Goal: Information Seeking & Learning: Learn about a topic

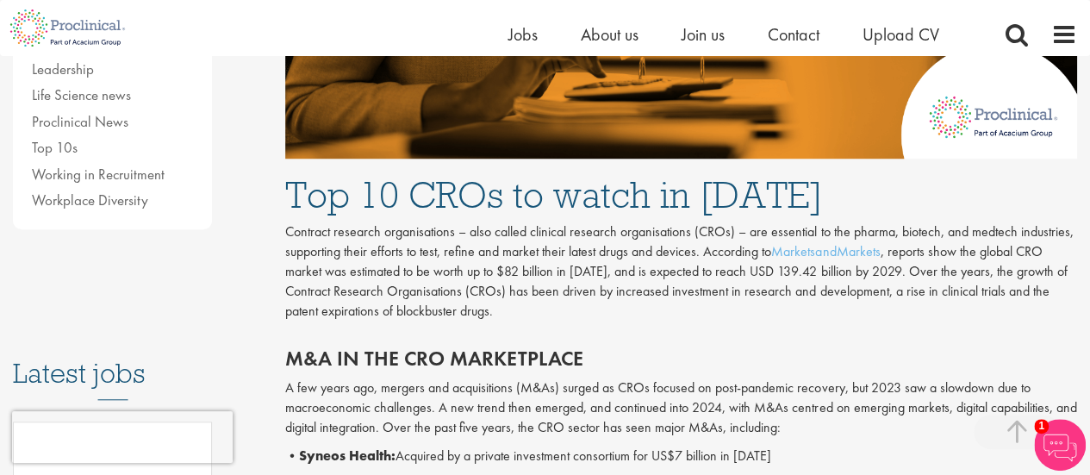
scroll to position [603, 0]
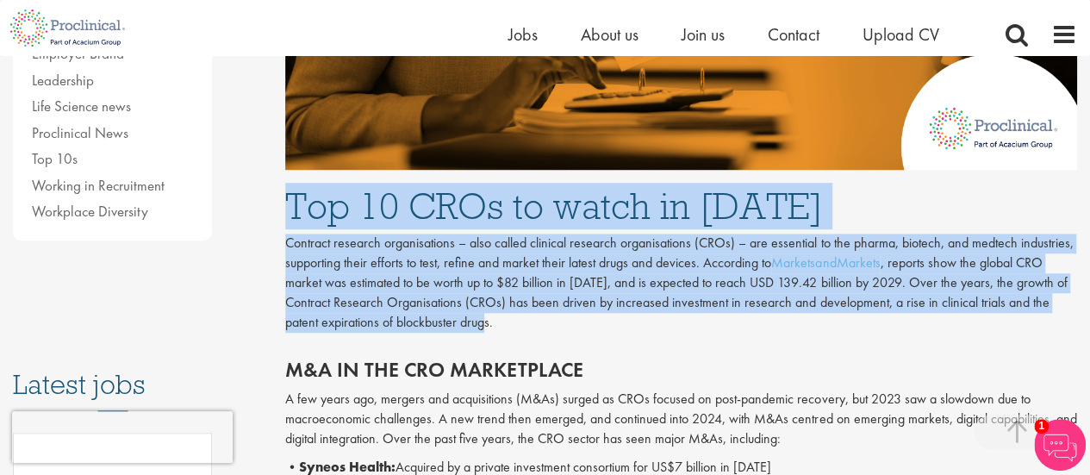
drag, startPoint x: 500, startPoint y: 324, endPoint x: 272, endPoint y: 216, distance: 252.4
click at [601, 329] on p "Contract research organisations – also called clinical research organisations (…" at bounding box center [681, 282] width 792 height 98
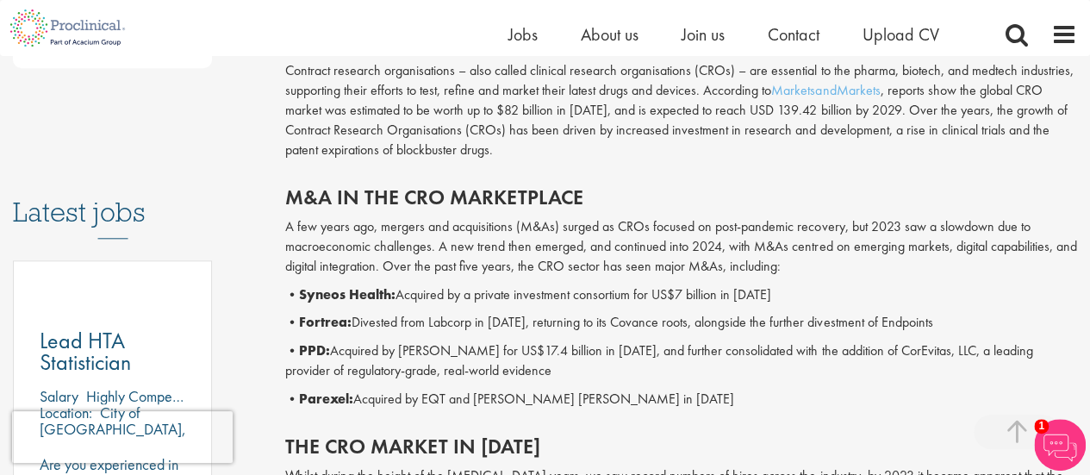
scroll to position [861, 0]
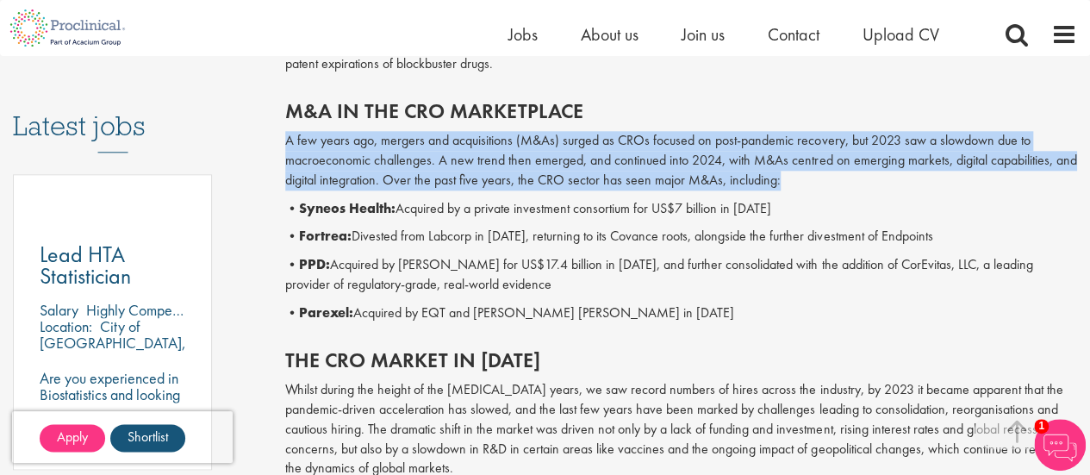
drag, startPoint x: 792, startPoint y: 183, endPoint x: 274, endPoint y: 145, distance: 519.9
click at [820, 173] on p "A few years ago, mergers and acquisitions (M&As) surged as CROs focused on post…" at bounding box center [681, 160] width 792 height 59
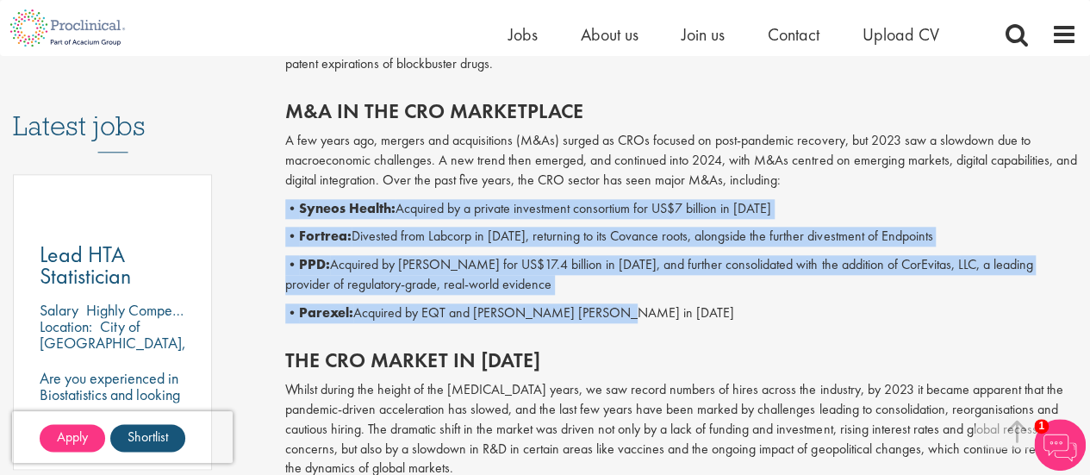
drag, startPoint x: 617, startPoint y: 308, endPoint x: 289, endPoint y: 203, distance: 343.5
click at [289, 203] on div "M&A in the CRO marketplace A few years ago, mergers and acquisitions (M&As) sur…" at bounding box center [680, 207] width 817 height 249
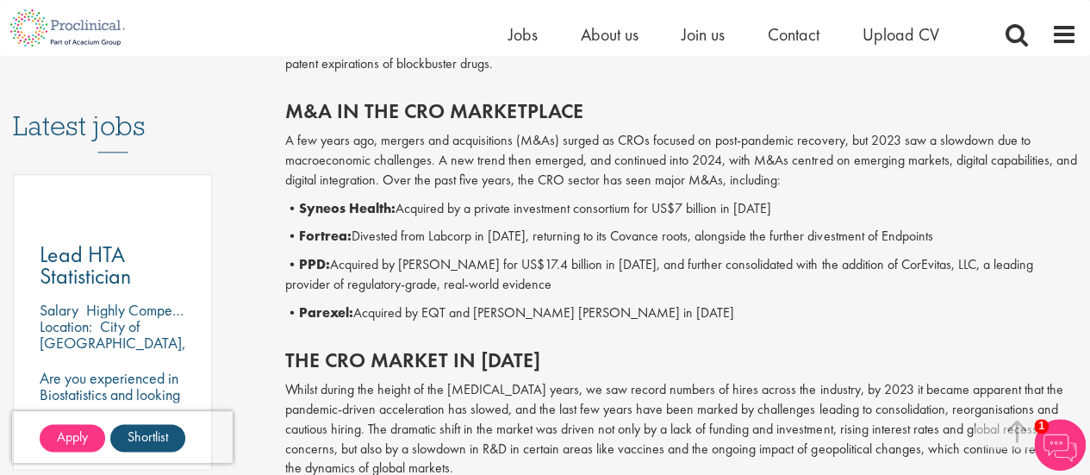
click at [659, 103] on h2 "M&A in the CRO marketplace" at bounding box center [681, 111] width 792 height 22
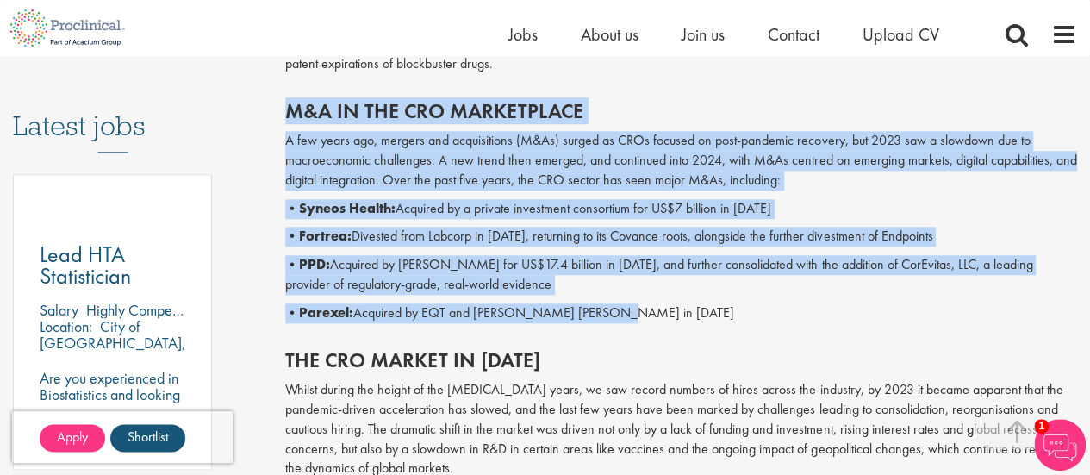
drag, startPoint x: 611, startPoint y: 312, endPoint x: 272, endPoint y: 115, distance: 391.8
click at [724, 115] on h2 "M&A in the CRO marketplace" at bounding box center [681, 111] width 792 height 22
drag, startPoint x: 625, startPoint y: 311, endPoint x: 286, endPoint y: 104, distance: 396.7
click at [286, 104] on div "M&A in the CRO marketplace A few years ago, mergers and acquisitions (M&As) sur…" at bounding box center [680, 207] width 817 height 249
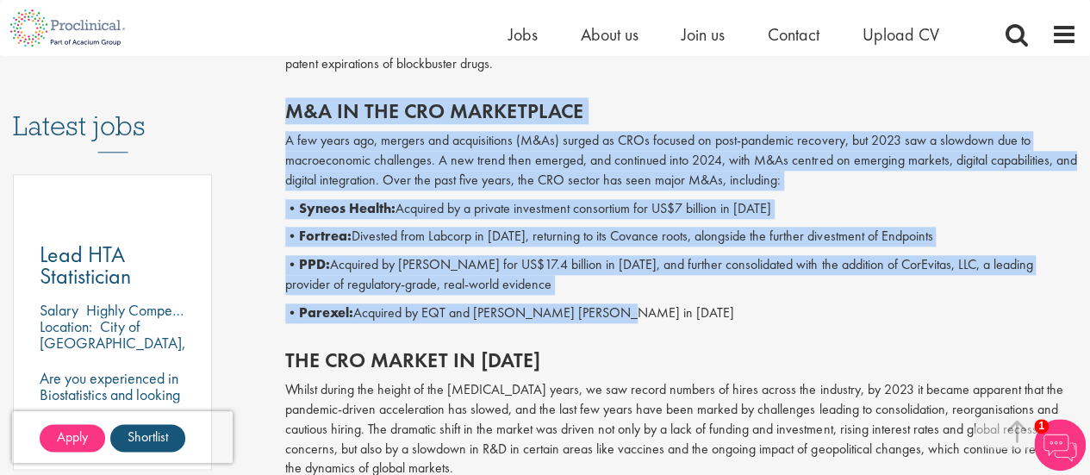
click at [655, 101] on h2 "M&A in the CRO marketplace" at bounding box center [681, 111] width 792 height 22
drag, startPoint x: 625, startPoint y: 317, endPoint x: 293, endPoint y: 108, distance: 392.2
click at [293, 108] on div "M&A in the CRO marketplace A few years ago, mergers and acquisitions (M&As) sur…" at bounding box center [680, 207] width 817 height 249
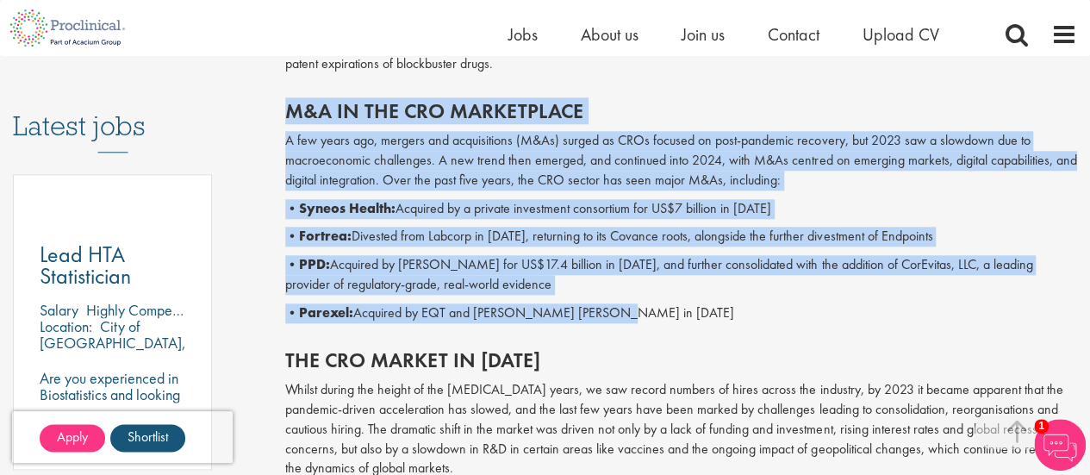
drag, startPoint x: 610, startPoint y: 308, endPoint x: 274, endPoint y: 99, distance: 395.4
click at [641, 301] on div "M&A in the CRO marketplace A few years ago, mergers and acquisitions (M&As) sur…" at bounding box center [680, 207] width 817 height 249
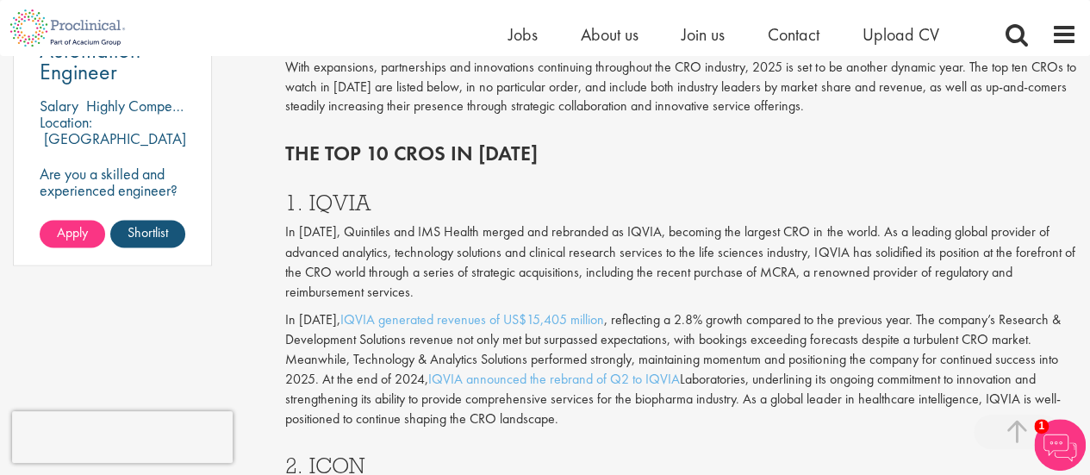
scroll to position [1464, 0]
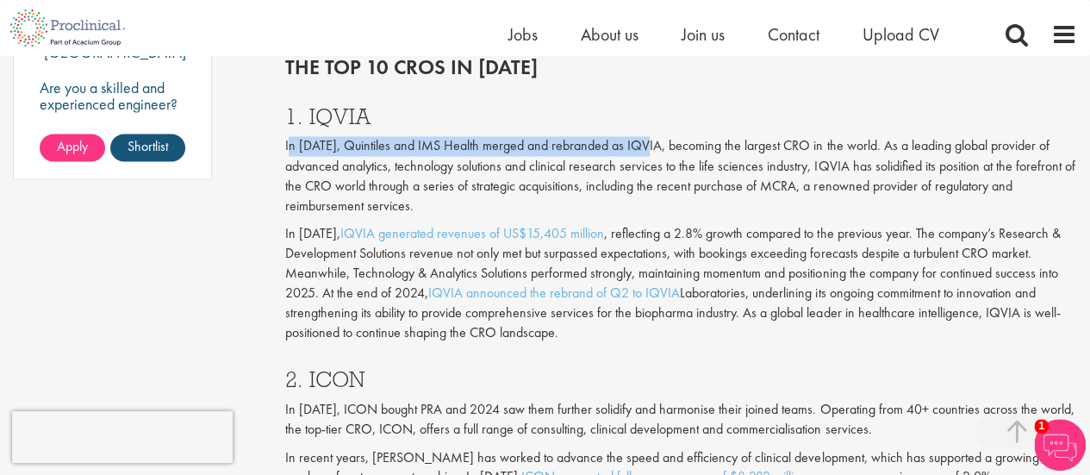
drag, startPoint x: 288, startPoint y: 121, endPoint x: 645, endPoint y: 128, distance: 357.5
click at [645, 136] on p "In [DATE], Quintiles and IMS Health merged and rebranded as IQVIA, becoming the…" at bounding box center [681, 175] width 792 height 78
copy p "n 2016, Quintiles and IMS Health merged and rebranded as IQVIA"
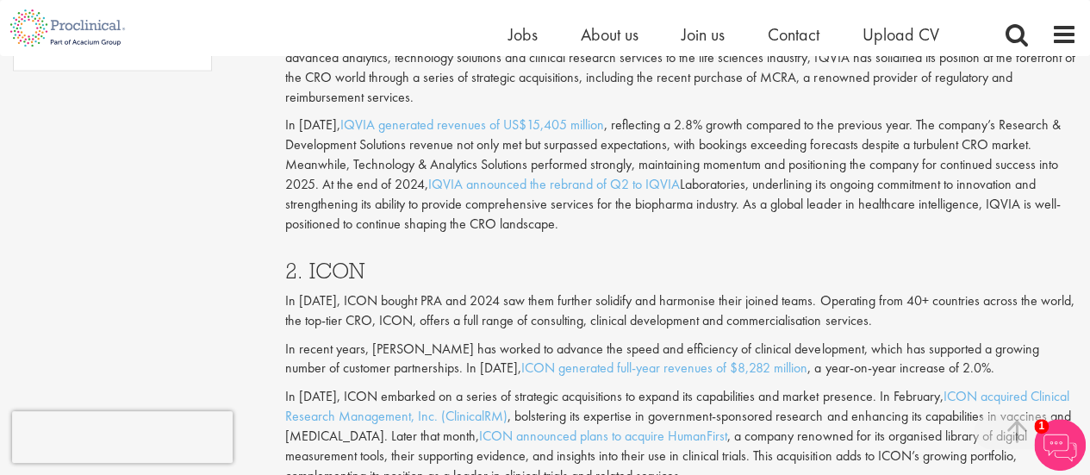
scroll to position [1637, 0]
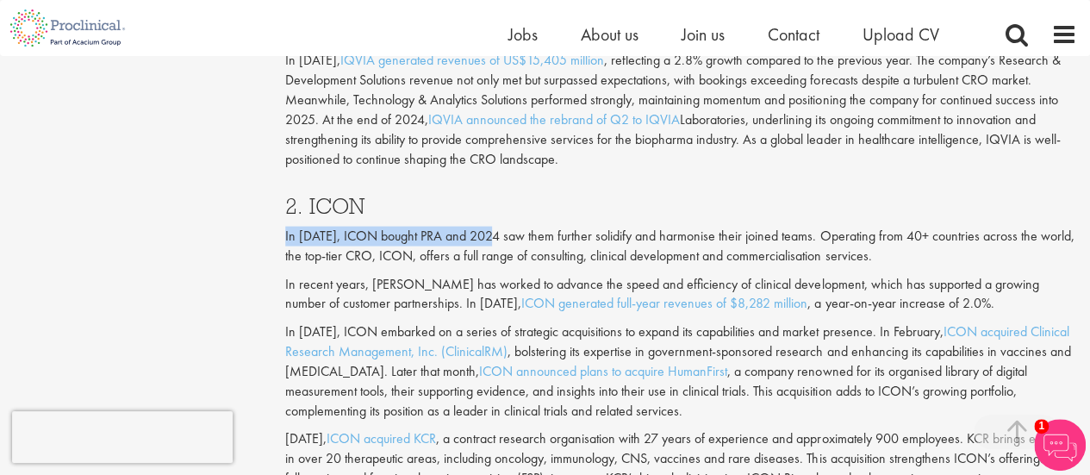
drag, startPoint x: 286, startPoint y: 213, endPoint x: 494, endPoint y: 223, distance: 207.9
click at [494, 227] on p "In [DATE], ICON bought PRA and 2024 saw them further solidify and harmonise the…" at bounding box center [681, 247] width 792 height 40
copy p "In [DATE], ICON bought PRA and 2024"
click at [638, 197] on h3 "2. ICON" at bounding box center [681, 206] width 792 height 22
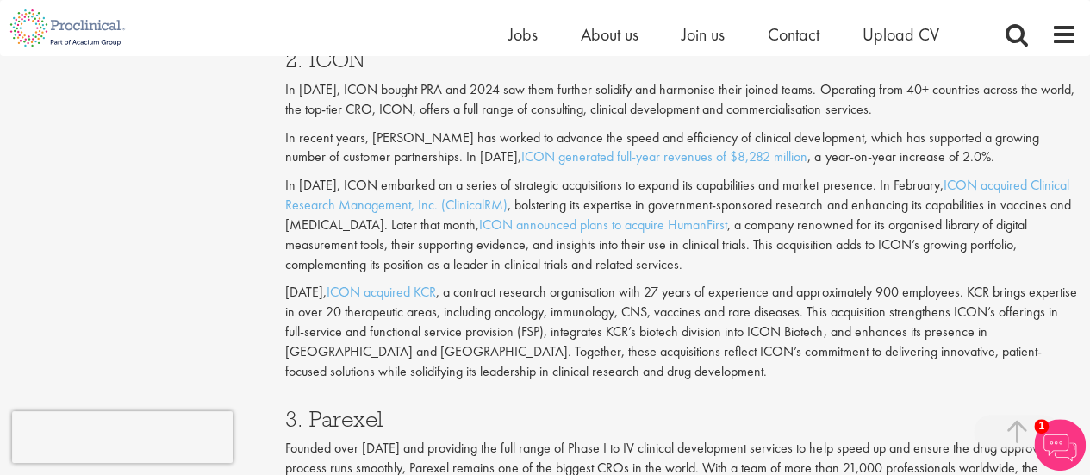
scroll to position [1809, 0]
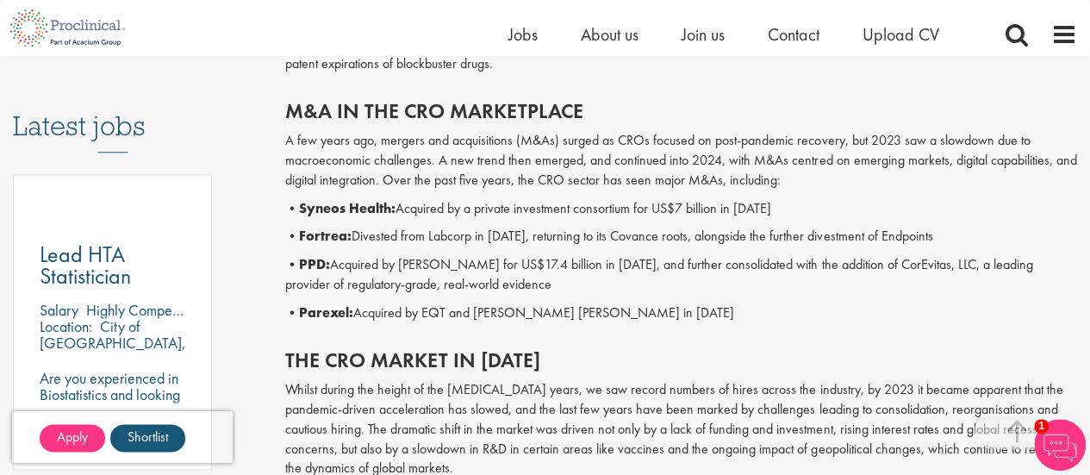
scroll to position [948, 0]
